Goal: Task Accomplishment & Management: Manage account settings

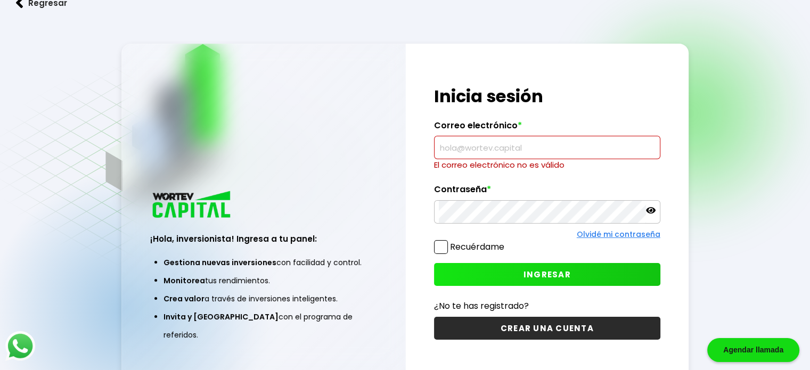
paste input "[EMAIL_ADDRESS][DOMAIN_NAME]"
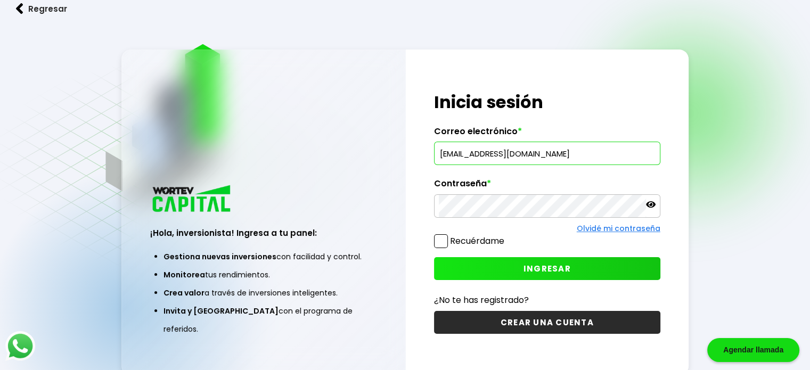
type input "[EMAIL_ADDRESS][DOMAIN_NAME]"
click at [517, 261] on button "INGRESAR" at bounding box center [547, 268] width 226 height 23
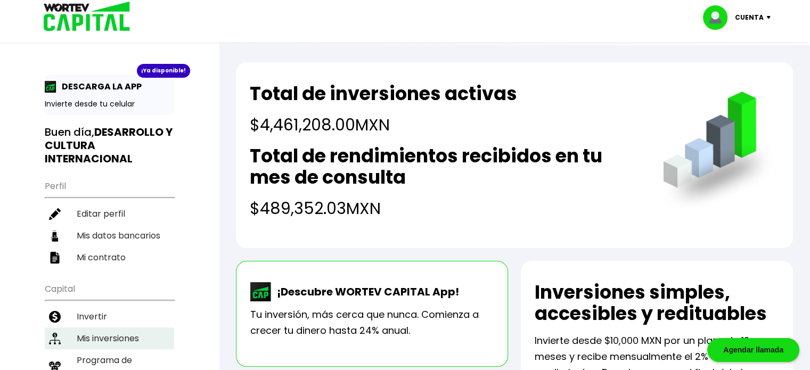
click at [84, 332] on li "Mis inversiones" at bounding box center [109, 338] width 129 height 22
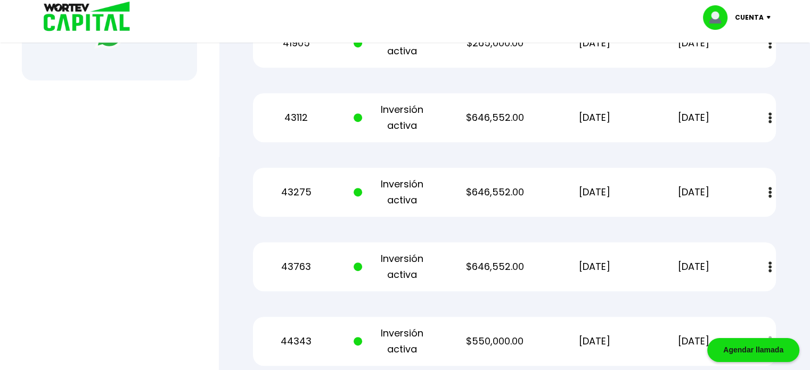
scroll to position [516, 0]
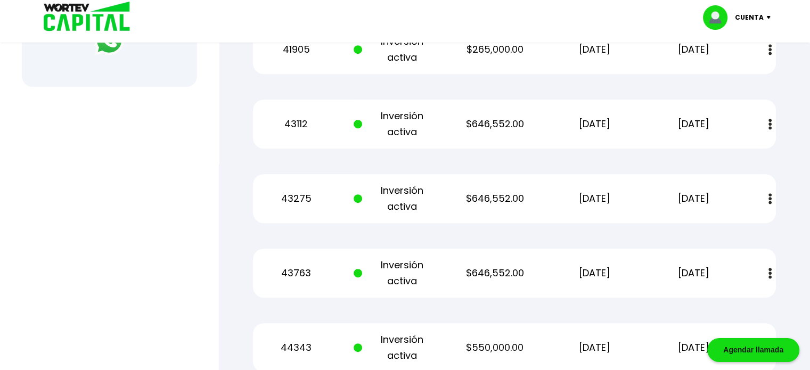
click at [745, 17] on p "Cuenta" at bounding box center [749, 18] width 29 height 16
click at [742, 70] on li "Cerrar sesión" at bounding box center [737, 71] width 85 height 22
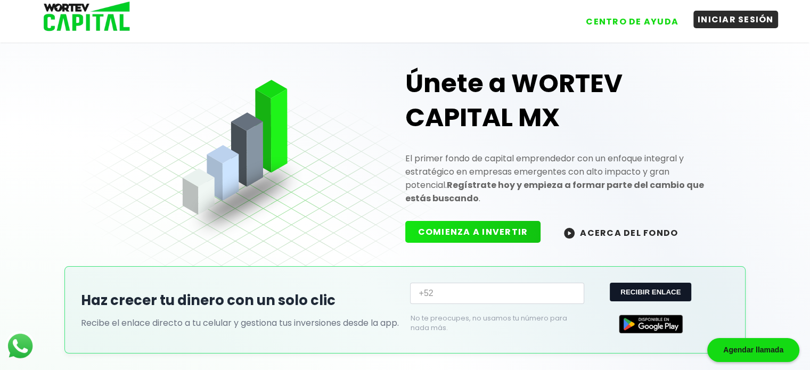
click at [744, 17] on button "INICIAR SESIÓN" at bounding box center [735, 20] width 85 height 18
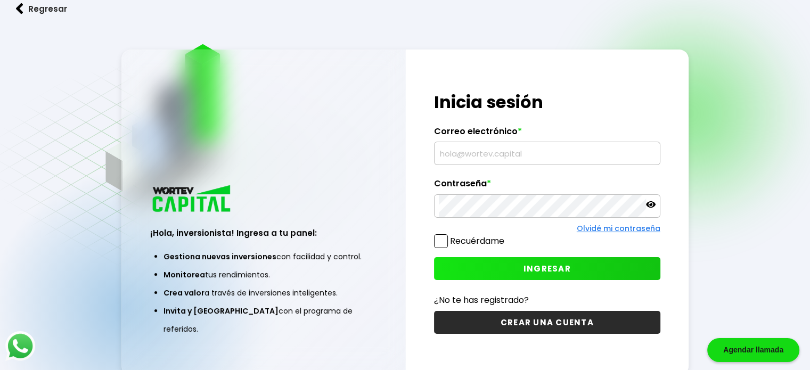
click at [524, 152] on input "text" at bounding box center [547, 153] width 217 height 22
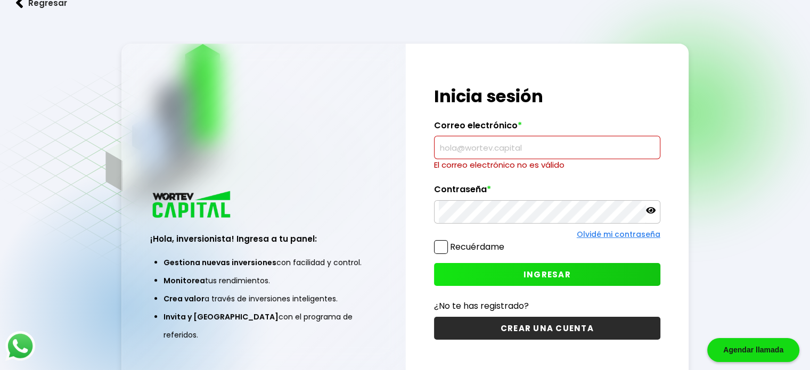
paste input "[EMAIL_ADDRESS][DOMAIN_NAME]"
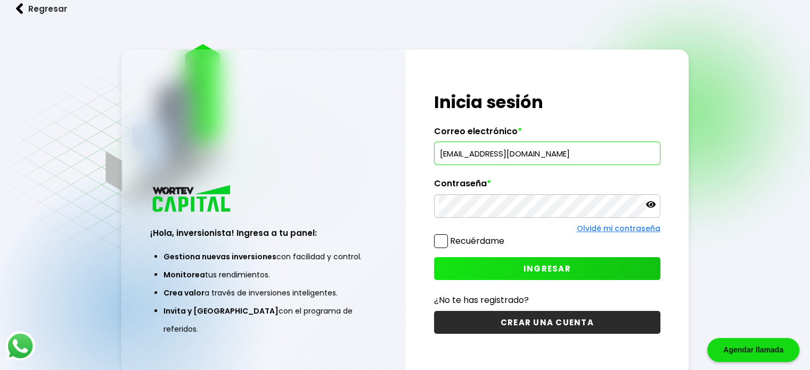
type input "[EMAIL_ADDRESS][DOMAIN_NAME]"
drag, startPoint x: 282, startPoint y: 265, endPoint x: 333, endPoint y: 245, distance: 55.3
click at [282, 264] on div "¡Hola, inversionista! Ingresa a tu panel: Gestiona nuevas inversiones con facil…" at bounding box center [263, 264] width 283 height 219
click at [475, 270] on button "INGRESAR" at bounding box center [547, 268] width 226 height 23
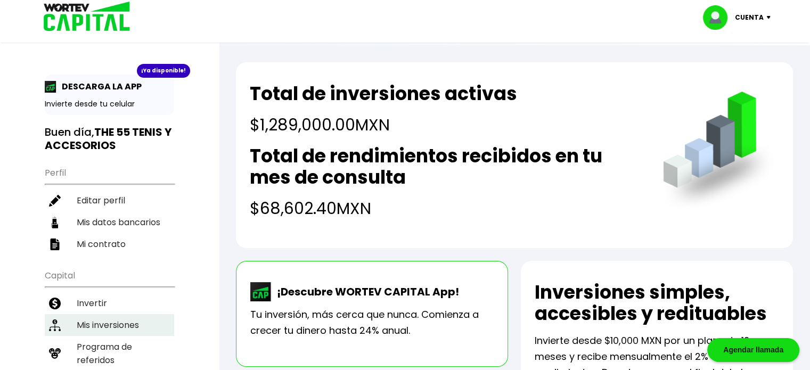
click at [105, 328] on li "Mis inversiones" at bounding box center [109, 325] width 129 height 22
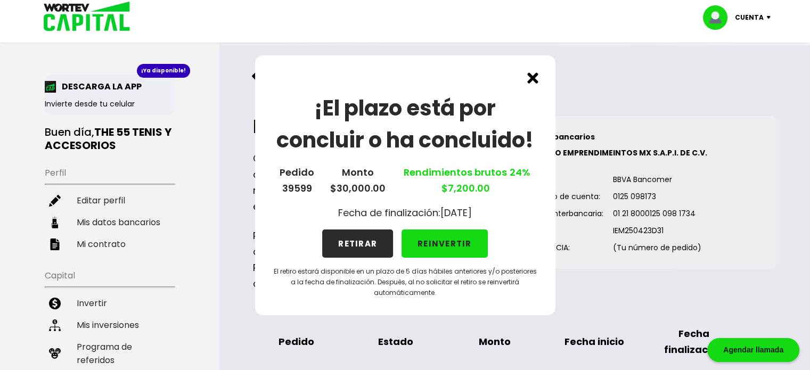
click at [356, 244] on button "RETIRAR" at bounding box center [357, 243] width 71 height 28
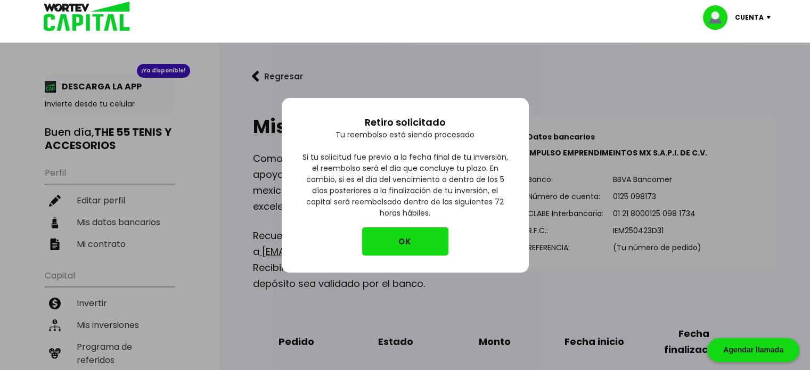
click at [396, 243] on button "OK" at bounding box center [405, 241] width 86 height 28
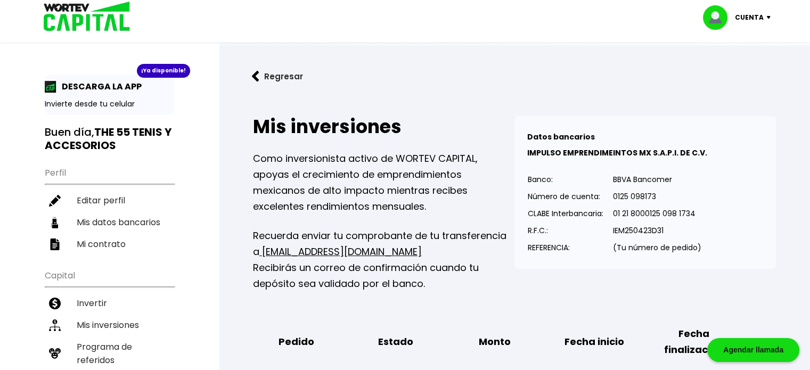
click at [746, 17] on p "Cuenta" at bounding box center [749, 18] width 29 height 16
click at [743, 72] on li "Cerrar sesión" at bounding box center [737, 71] width 85 height 22
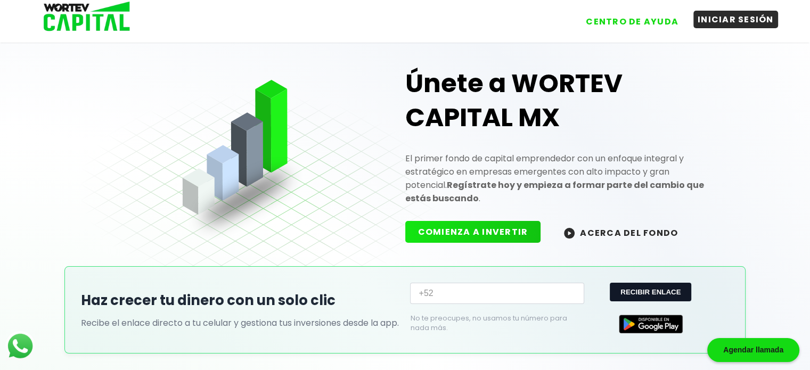
click at [753, 17] on button "INICIAR SESIÓN" at bounding box center [735, 20] width 85 height 18
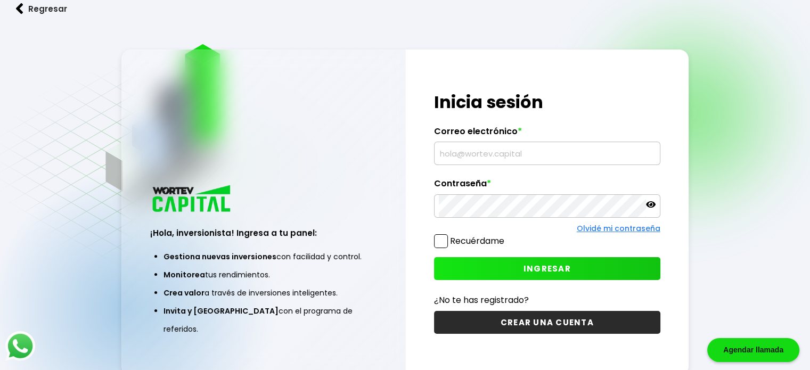
click at [520, 146] on input "text" at bounding box center [547, 153] width 217 height 22
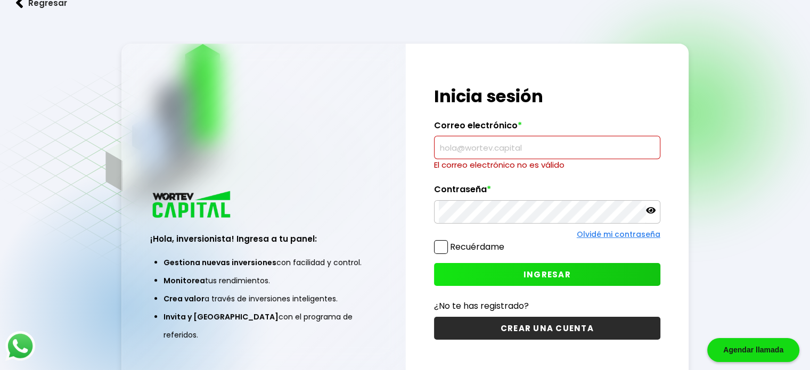
paste input "[EMAIL_ADDRESS][DOMAIN_NAME]"
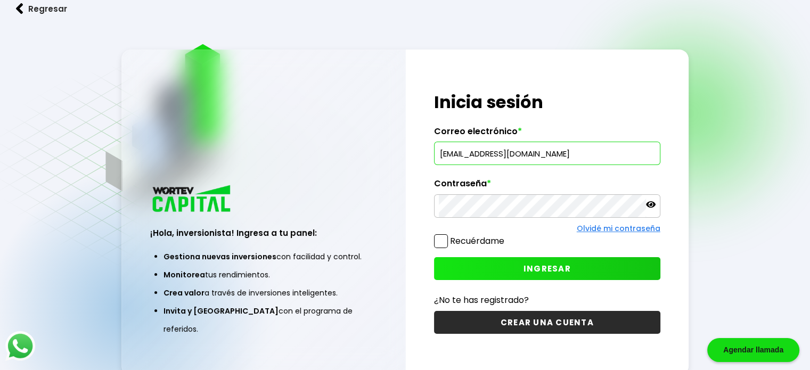
type input "[EMAIL_ADDRESS][DOMAIN_NAME]"
drag, startPoint x: 347, startPoint y: 220, endPoint x: 352, endPoint y: 212, distance: 9.9
click at [347, 220] on div "¡Hola, inversionista! Ingresa a tu panel: Gestiona nuevas inversiones con facil…" at bounding box center [263, 264] width 283 height 219
click at [475, 263] on button "INGRESAR" at bounding box center [547, 268] width 226 height 23
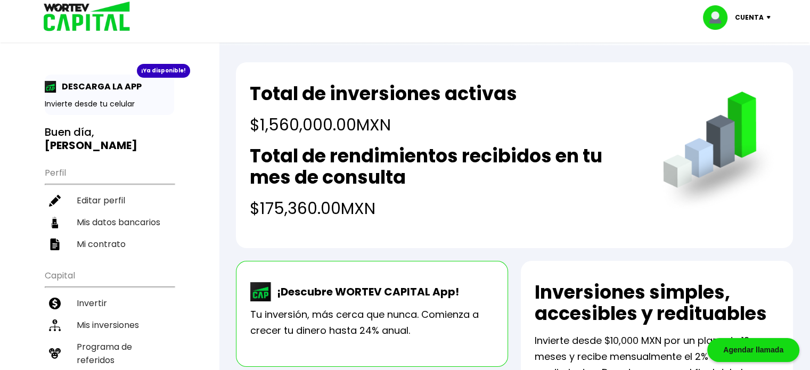
click at [759, 17] on p "Cuenta" at bounding box center [749, 18] width 29 height 16
click at [734, 69] on li "Cerrar sesión" at bounding box center [737, 71] width 85 height 22
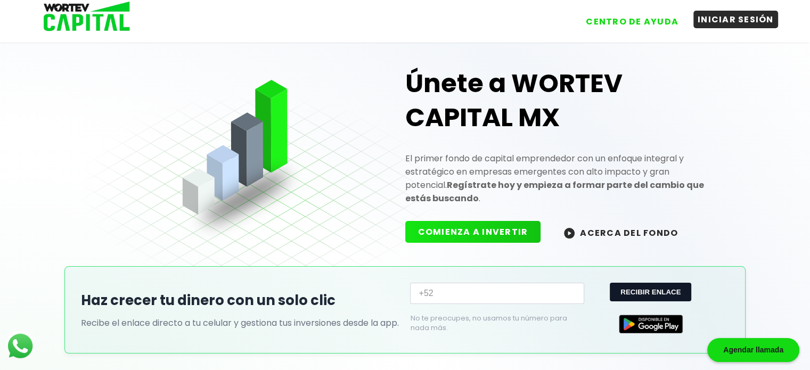
click at [728, 24] on button "INICIAR SESIÓN" at bounding box center [735, 20] width 85 height 18
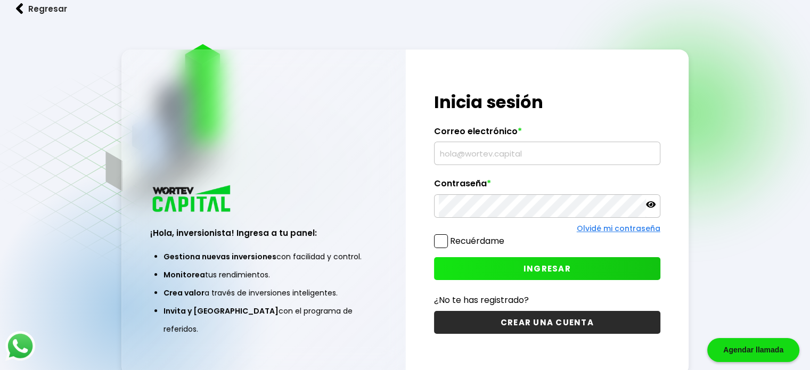
click at [492, 149] on input "text" at bounding box center [547, 153] width 217 height 22
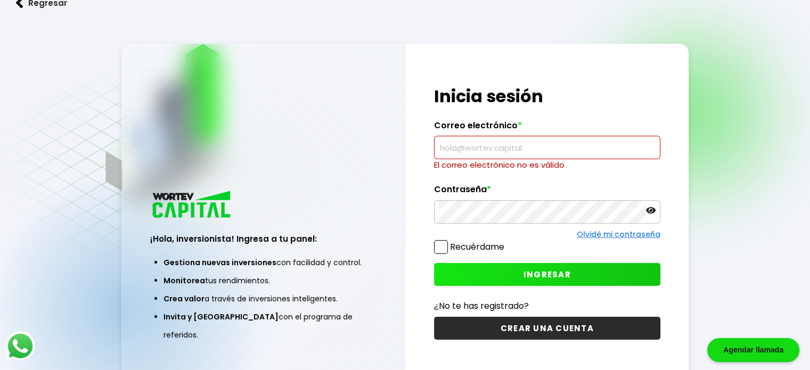
paste input "[PERSON_NAME][EMAIL_ADDRESS][DOMAIN_NAME]"
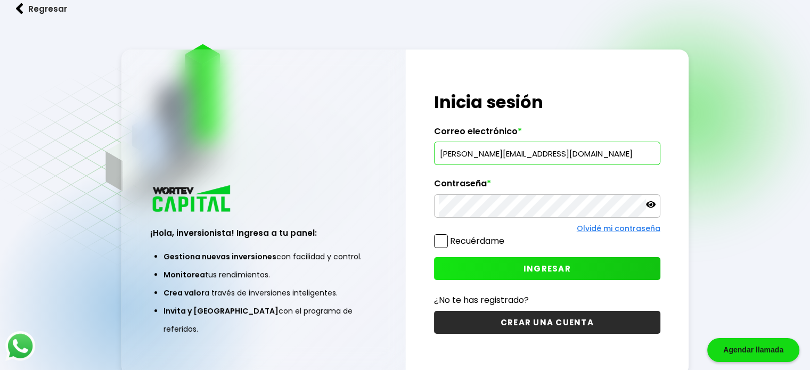
type input "[PERSON_NAME][EMAIL_ADDRESS][DOMAIN_NAME]"
drag, startPoint x: 247, startPoint y: 281, endPoint x: 376, endPoint y: 216, distance: 144.3
click at [257, 266] on li "Gestiona nuevas inversiones con facilidad y control." at bounding box center [263, 257] width 200 height 18
click at [540, 263] on span "INGRESAR" at bounding box center [546, 268] width 47 height 11
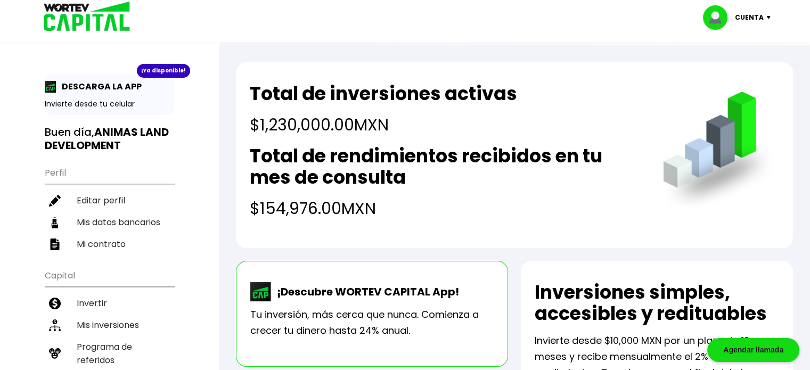
click at [747, 15] on p "Cuenta" at bounding box center [749, 18] width 29 height 16
click at [736, 71] on li "Cerrar sesión" at bounding box center [737, 71] width 85 height 22
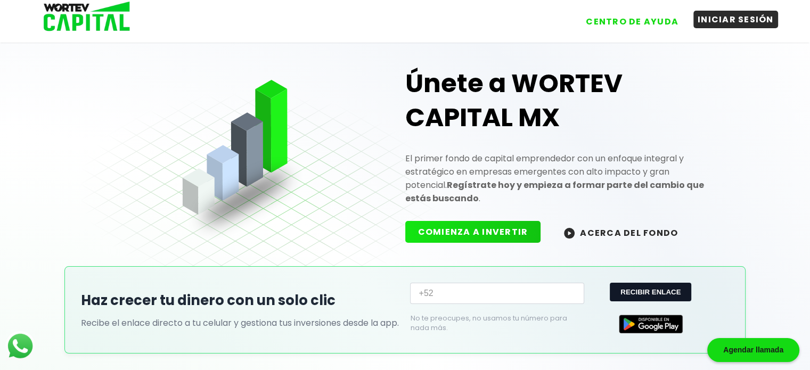
click at [704, 17] on button "INICIAR SESIÓN" at bounding box center [735, 20] width 85 height 18
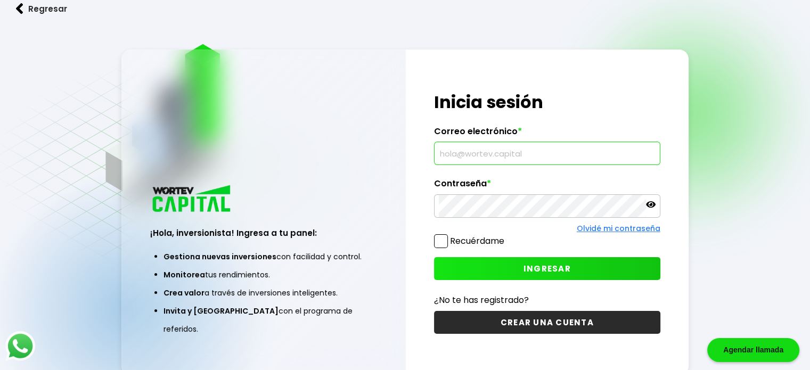
click at [526, 152] on input "text" at bounding box center [547, 153] width 217 height 22
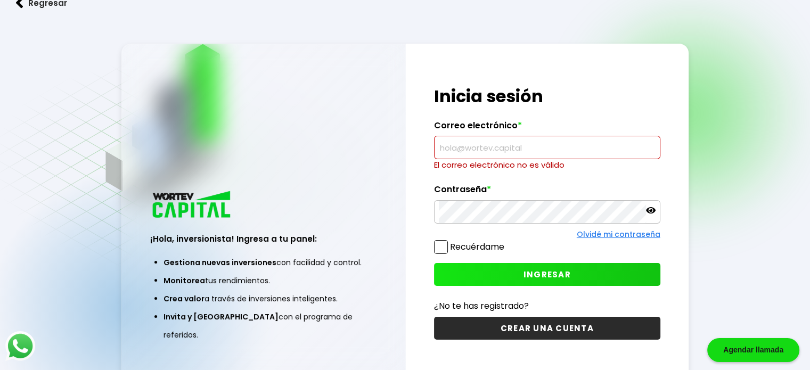
paste input "[PERSON_NAME][EMAIL_ADDRESS][DOMAIN_NAME]"
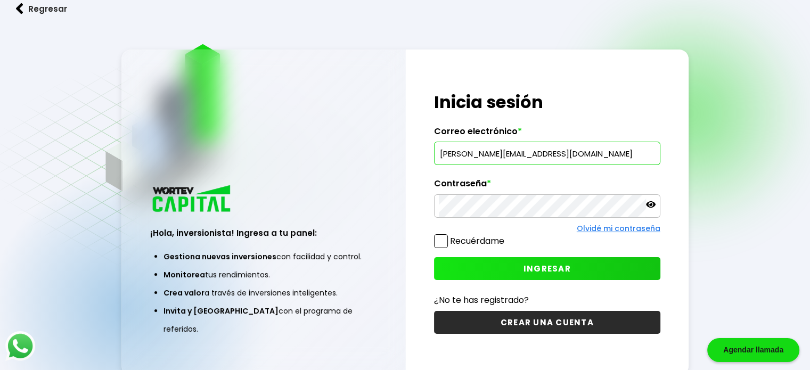
type input "[PERSON_NAME][EMAIL_ADDRESS][DOMAIN_NAME]"
click at [475, 261] on button "INGRESAR" at bounding box center [547, 268] width 226 height 23
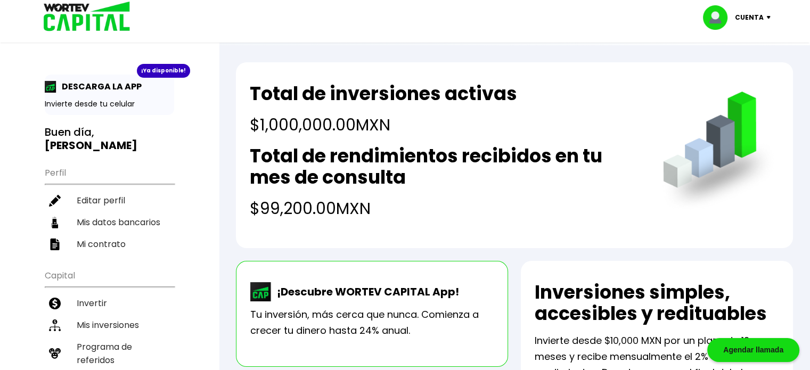
click at [756, 15] on p "Cuenta" at bounding box center [749, 18] width 29 height 16
click at [739, 72] on li "Cerrar sesión" at bounding box center [737, 71] width 85 height 22
